Goal: Transaction & Acquisition: Purchase product/service

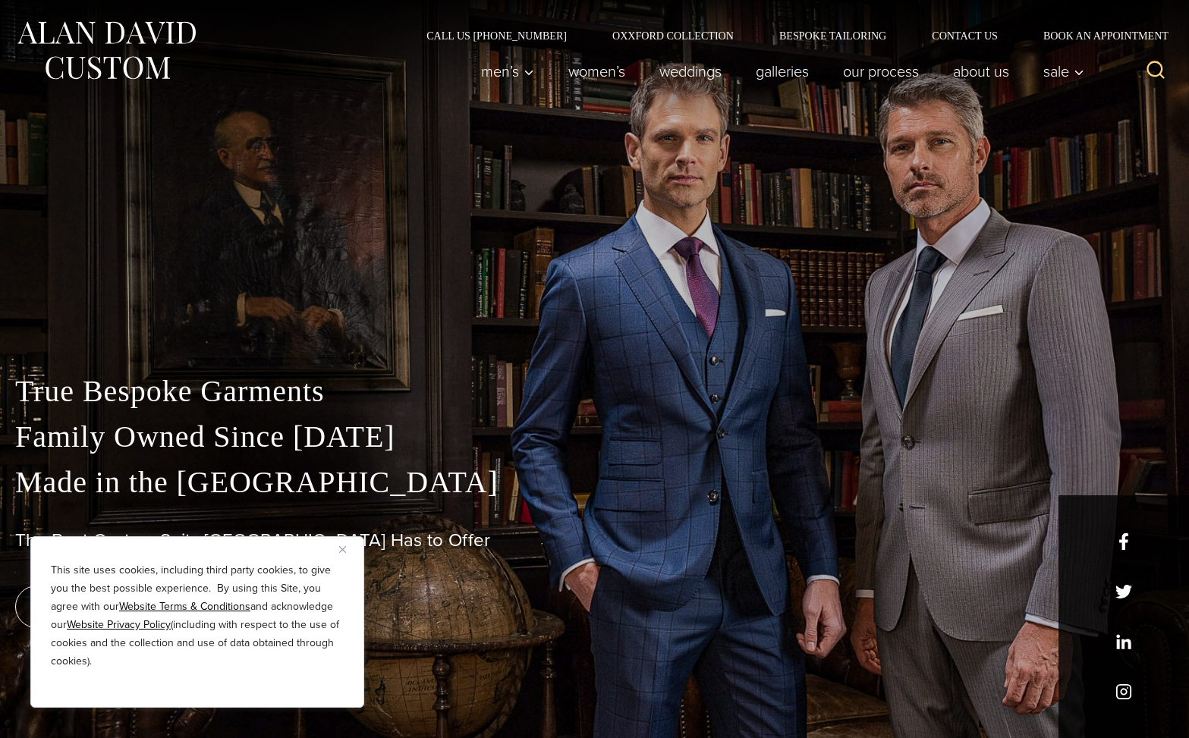
click at [332, 549] on div "This site uses cookies, including third party cookies, to give you the best pos…" at bounding box center [197, 623] width 334 height 172
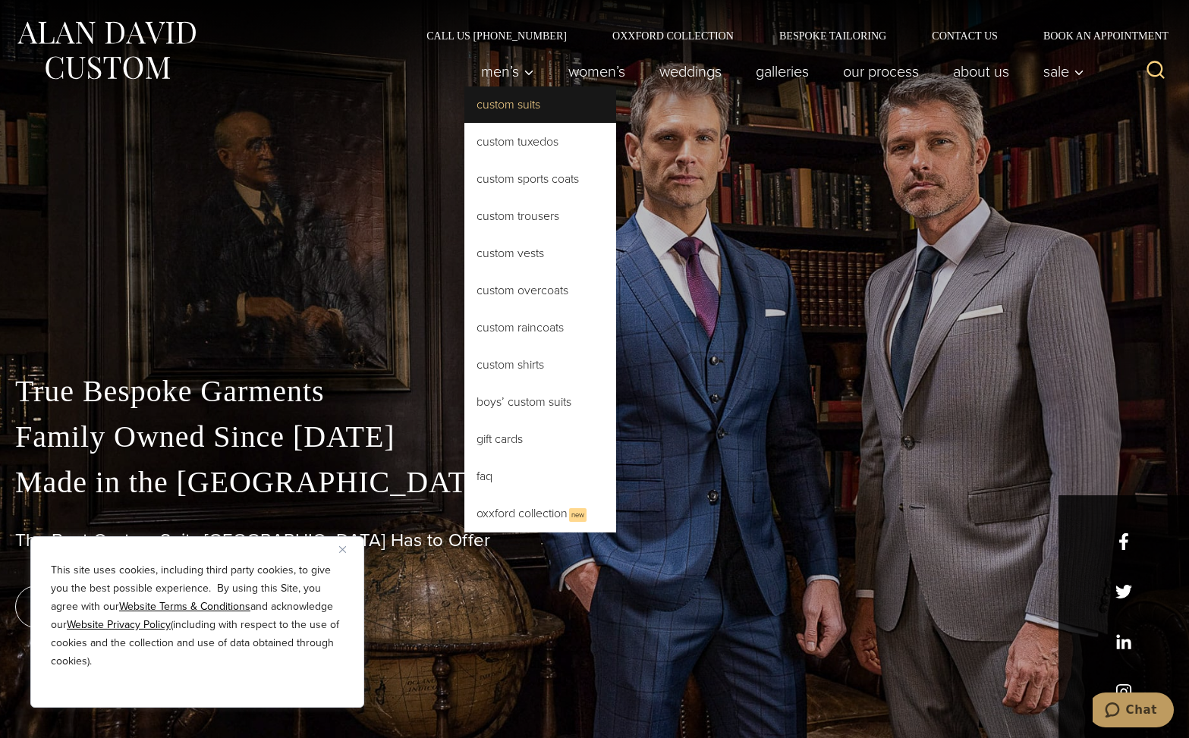
click at [491, 102] on link "Custom Suits" at bounding box center [540, 105] width 152 height 36
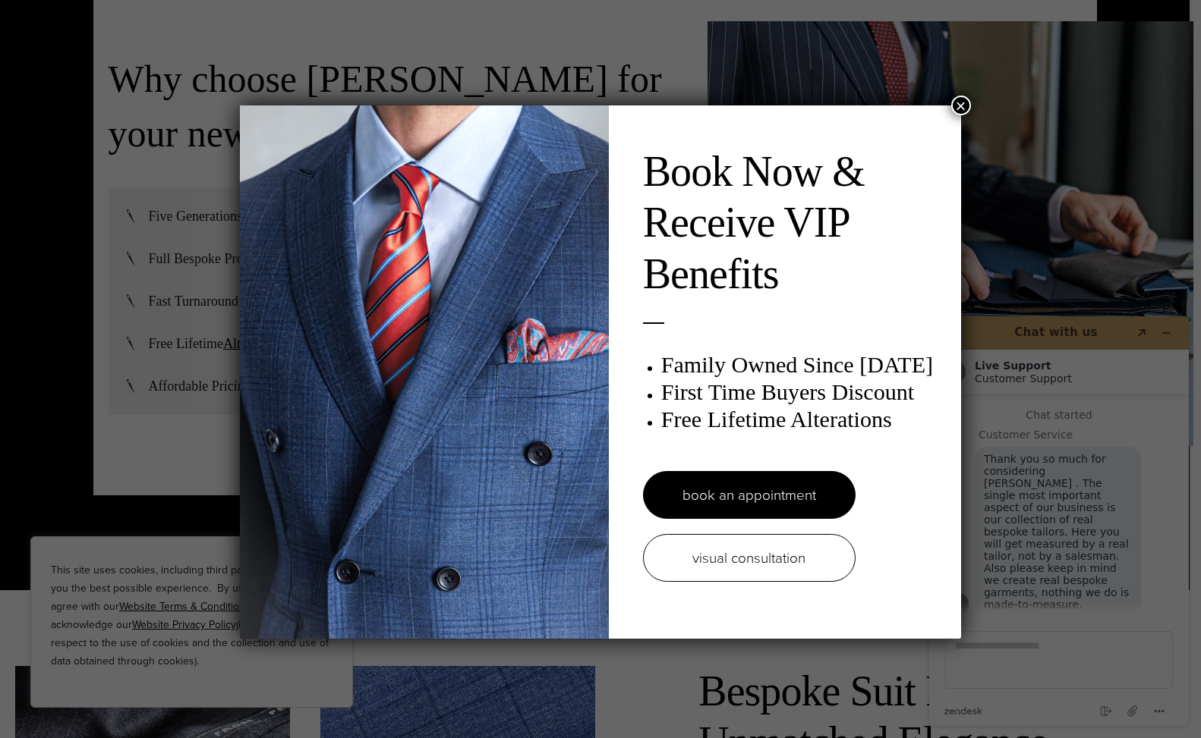
click at [959, 104] on button "×" at bounding box center [961, 106] width 20 height 20
